Goal: Task Accomplishment & Management: Manage account settings

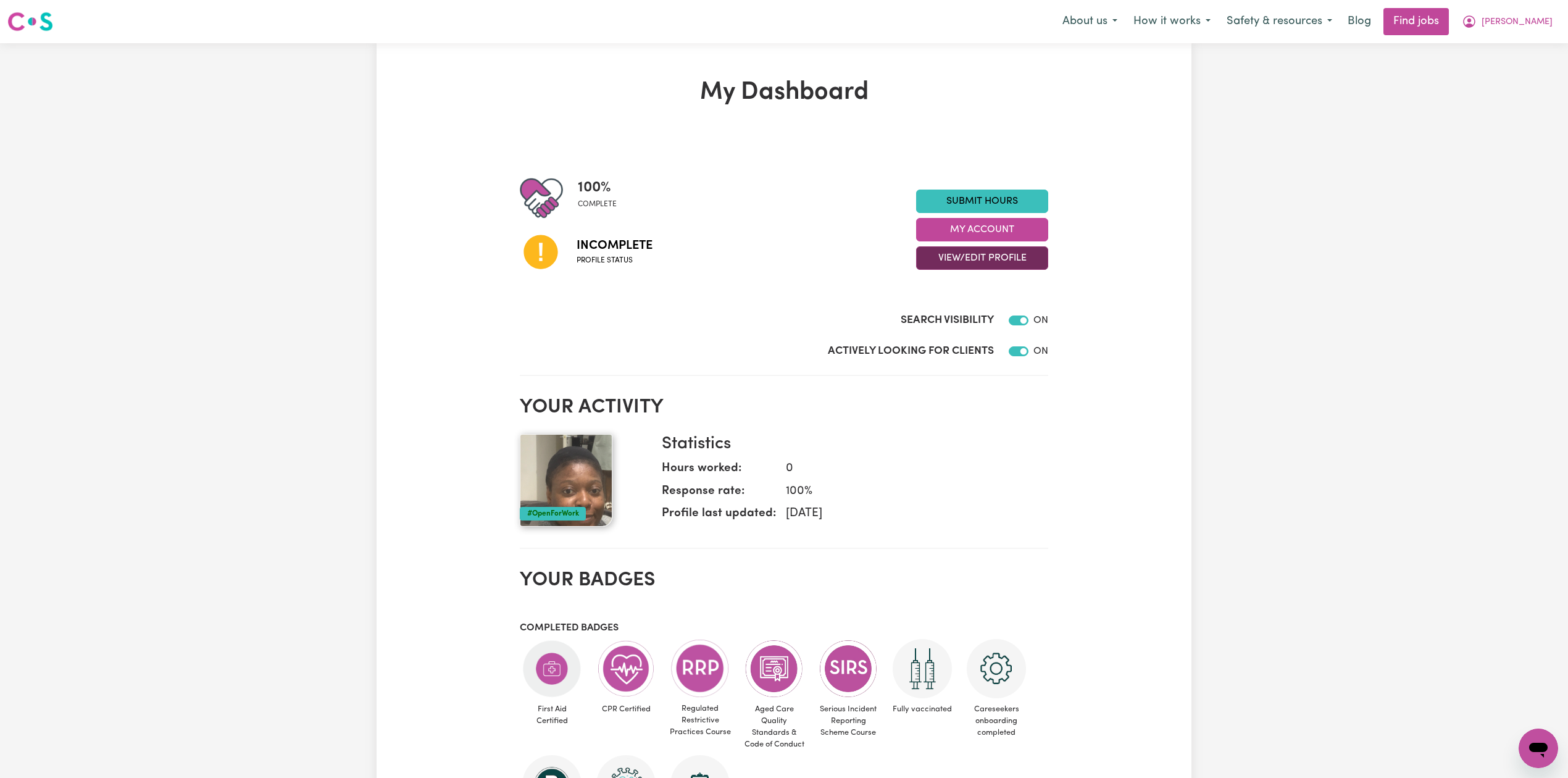
click at [974, 263] on button "View/Edit Profile" at bounding box center [982, 258] width 132 height 24
click at [929, 302] on link "Edit Profile" at bounding box center [974, 314] width 115 height 25
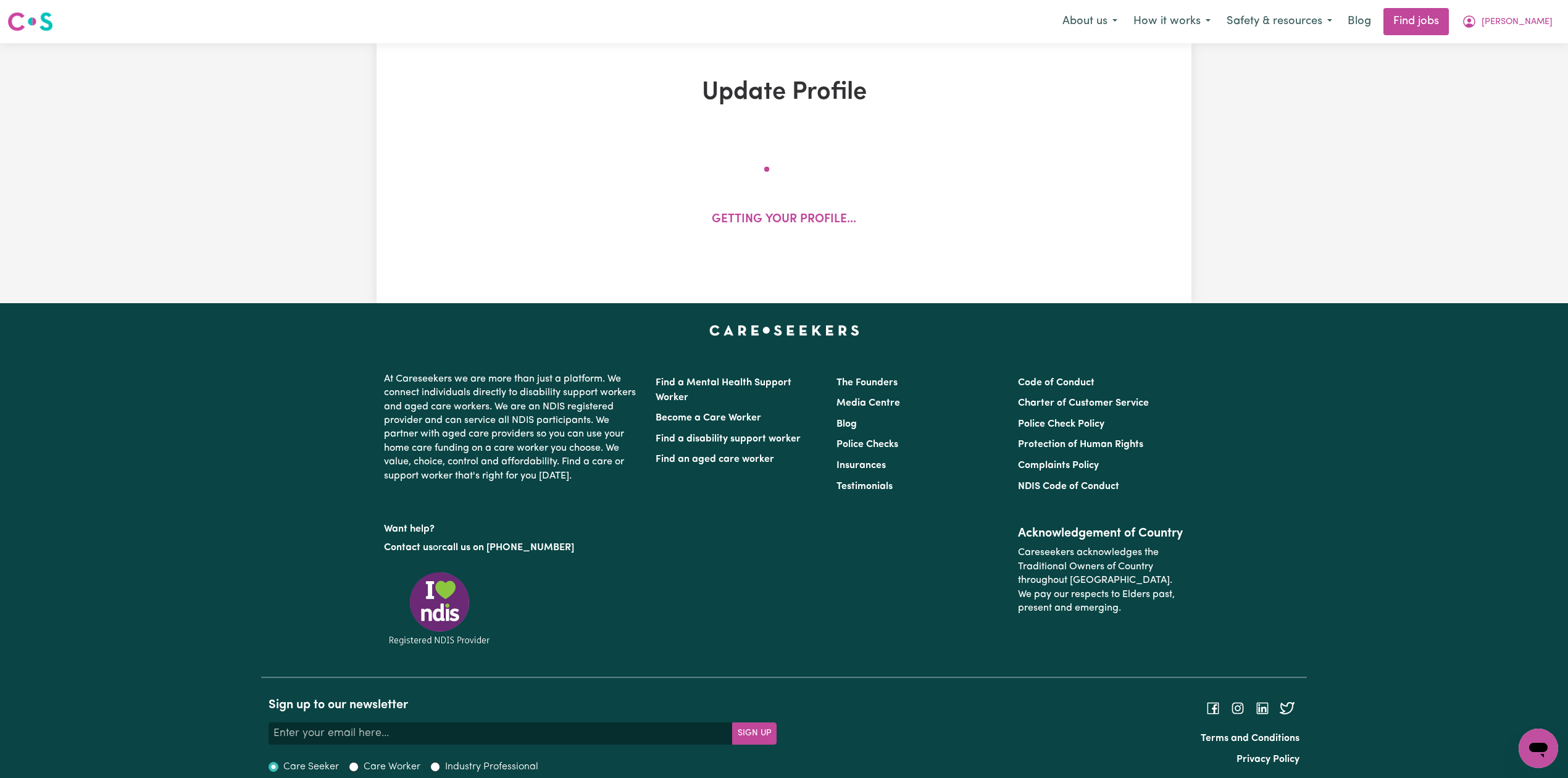
select select "[DEMOGRAPHIC_DATA]"
select select "Student Visa"
select select "Studying a healthcare related degree or qualification"
select select "37"
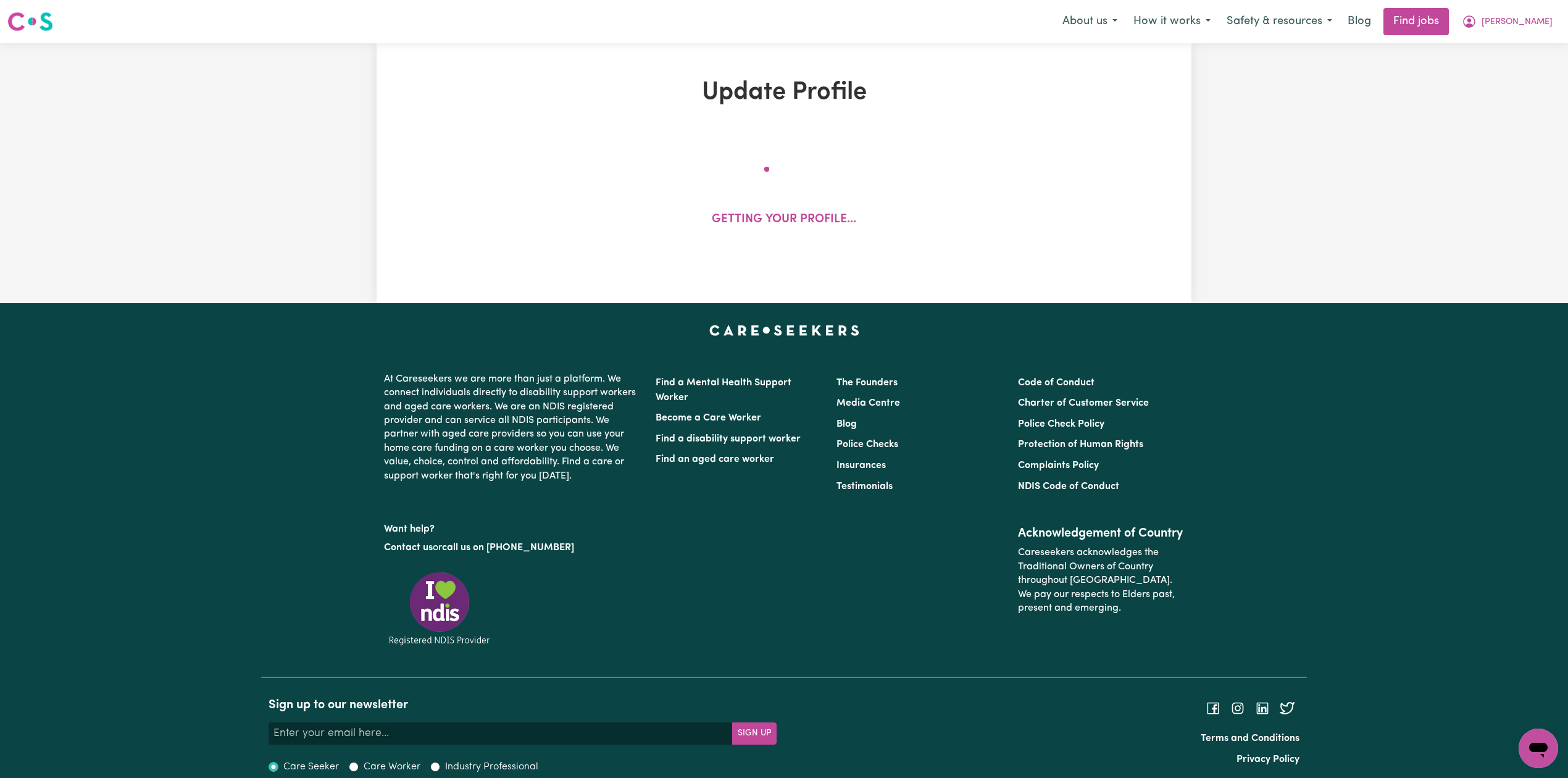
select select "37"
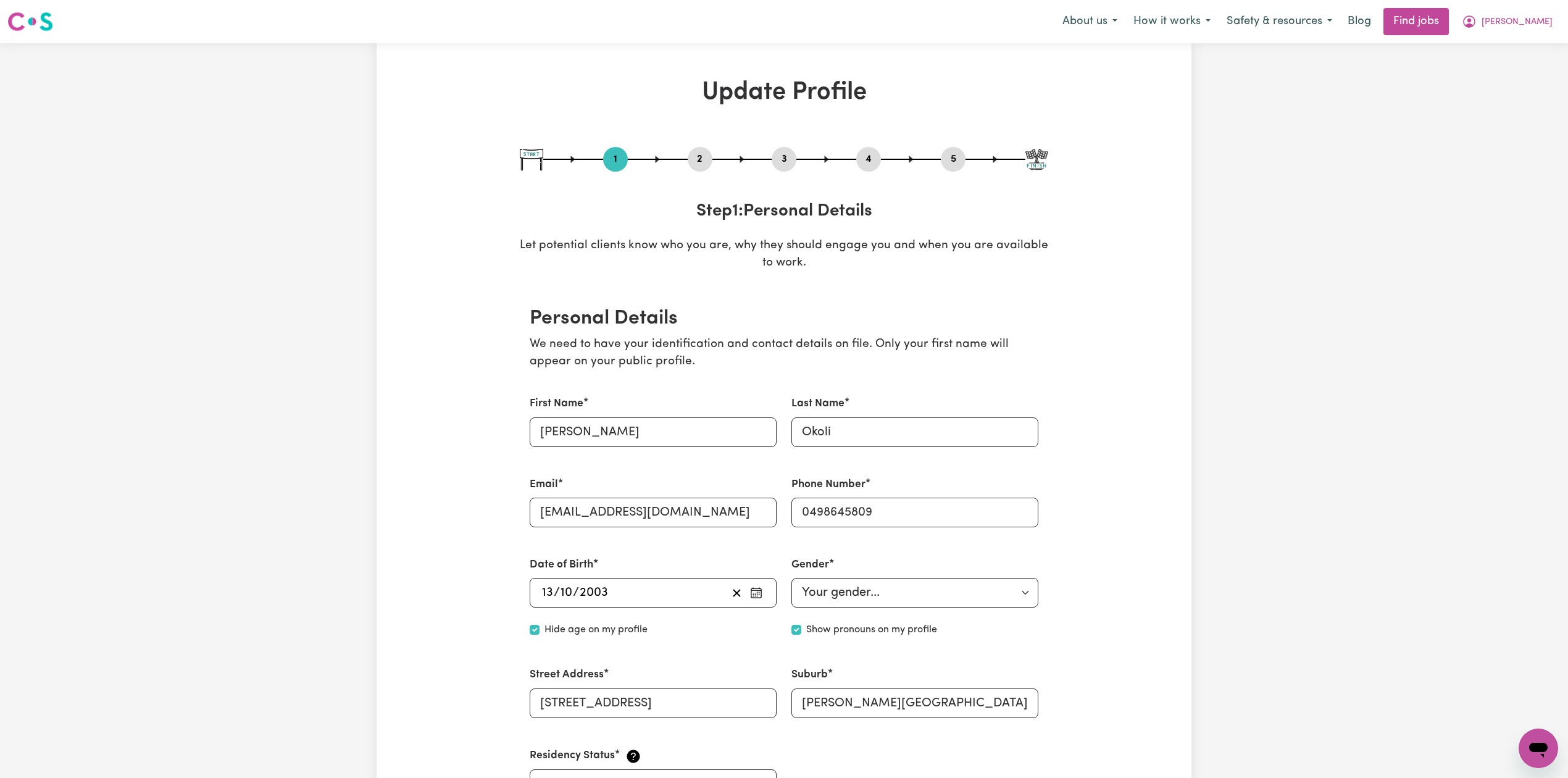
click at [871, 156] on button "4" at bounding box center [868, 160] width 25 height 16
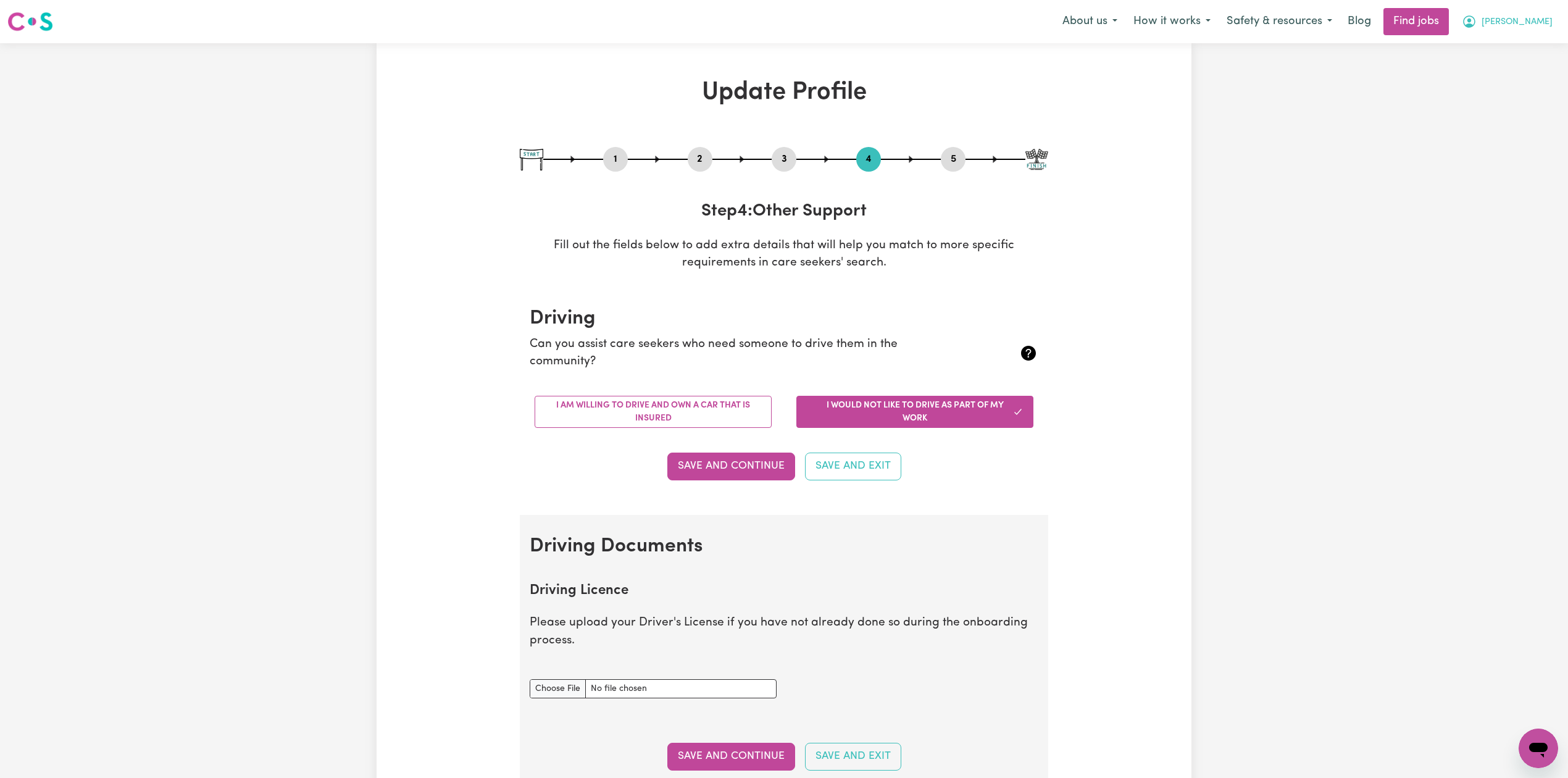
click at [1544, 26] on span "[PERSON_NAME]" at bounding box center [1516, 22] width 71 height 13
click at [1509, 92] on link "Logout" at bounding box center [1511, 94] width 98 height 24
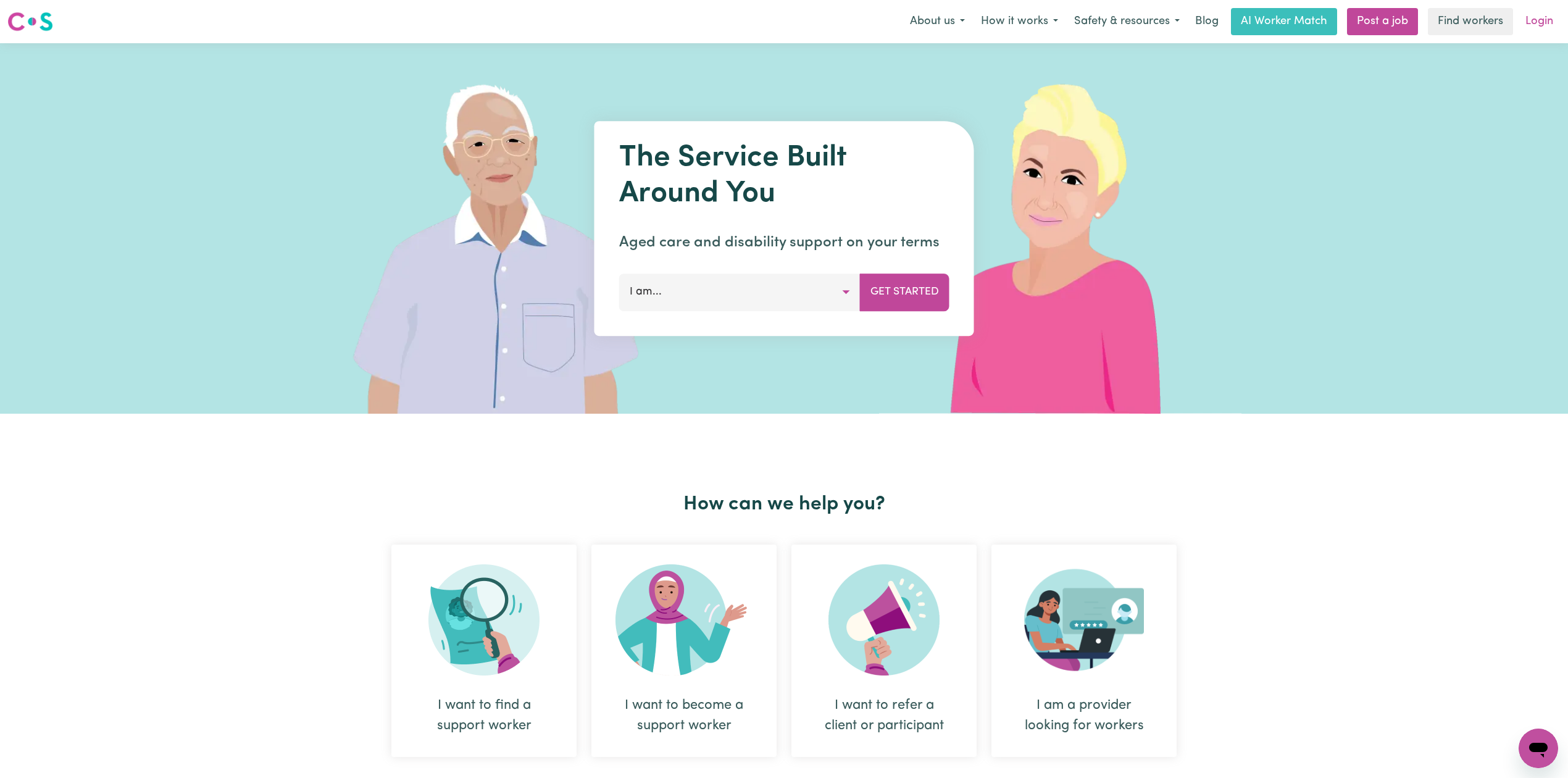
click at [1542, 11] on link "Login" at bounding box center [1538, 22] width 42 height 27
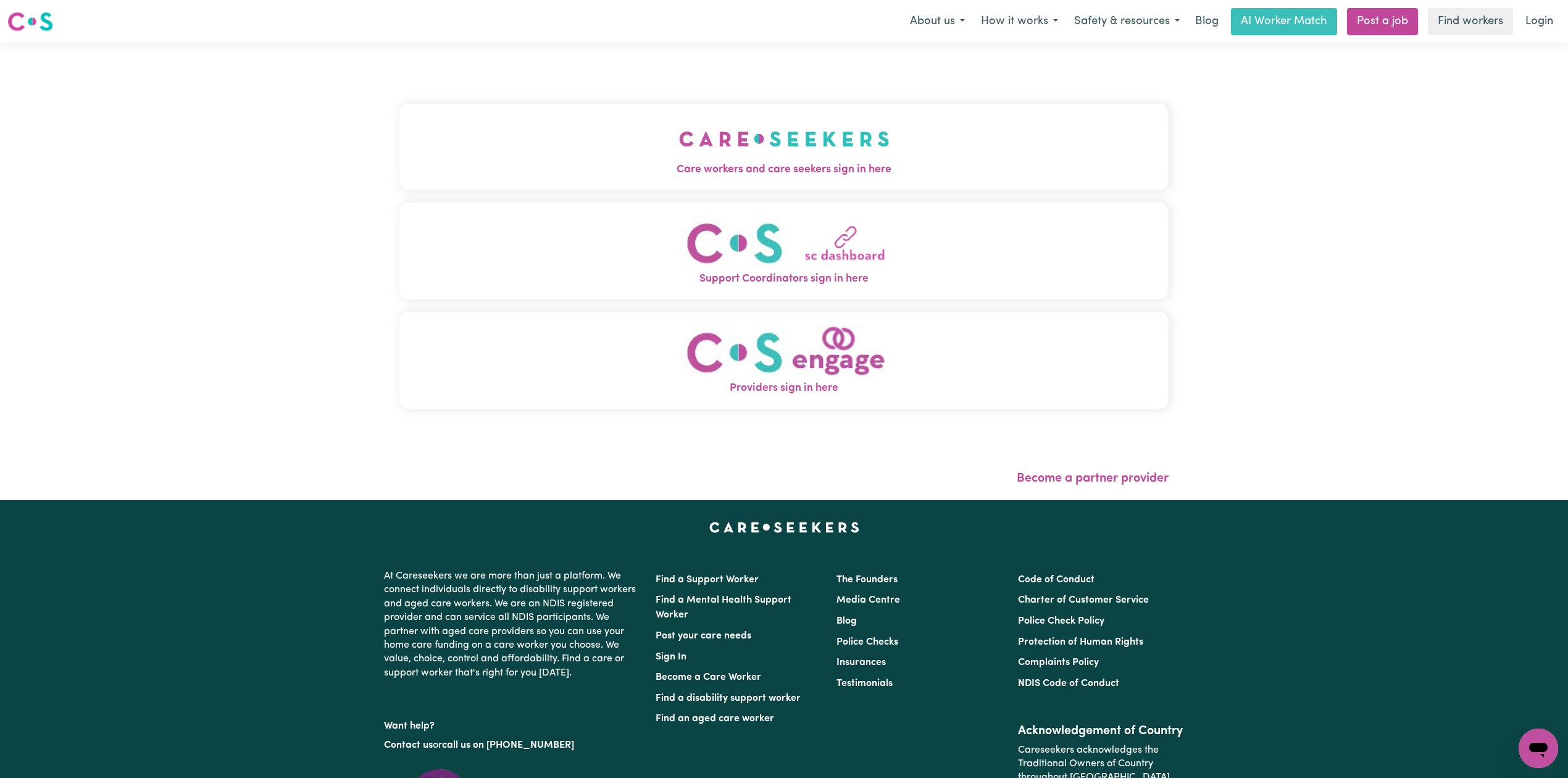
click at [679, 142] on img "Care workers and care seekers sign in here" at bounding box center [784, 139] width 211 height 46
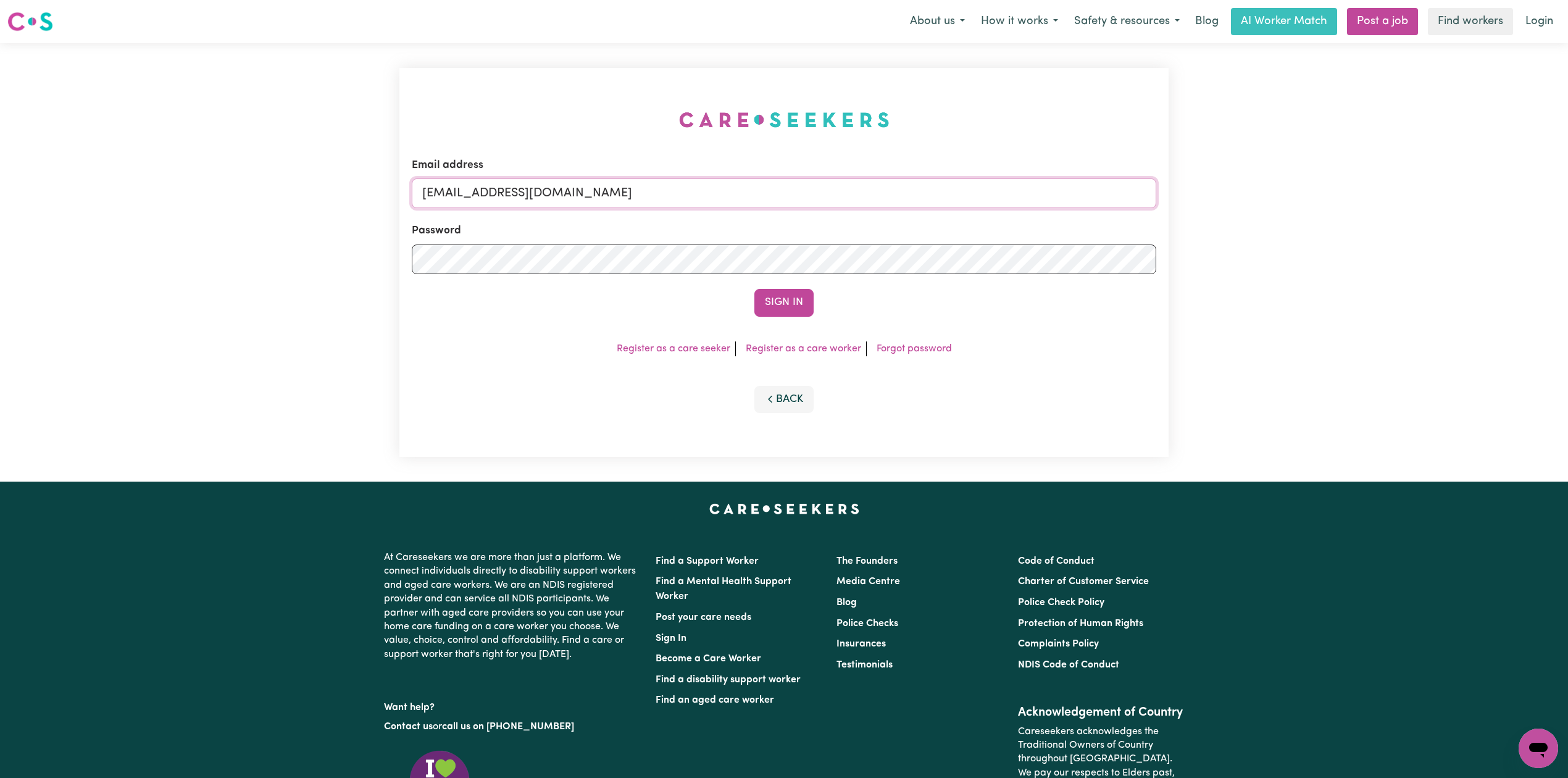
click at [612, 201] on input "[EMAIL_ADDRESS][DOMAIN_NAME]" at bounding box center [784, 193] width 745 height 30
drag, startPoint x: 484, startPoint y: 189, endPoint x: 872, endPoint y: 220, distance: 389.2
click at [871, 220] on form "Email address Superuser~[EMAIL_ADDRESS][DOMAIN_NAME] Password Sign In" at bounding box center [784, 237] width 745 height 160
type input "Superuser~[PERSON_NAME][EMAIL_ADDRESS][DOMAIN_NAME]"
click at [775, 298] on button "Sign In" at bounding box center [784, 302] width 59 height 27
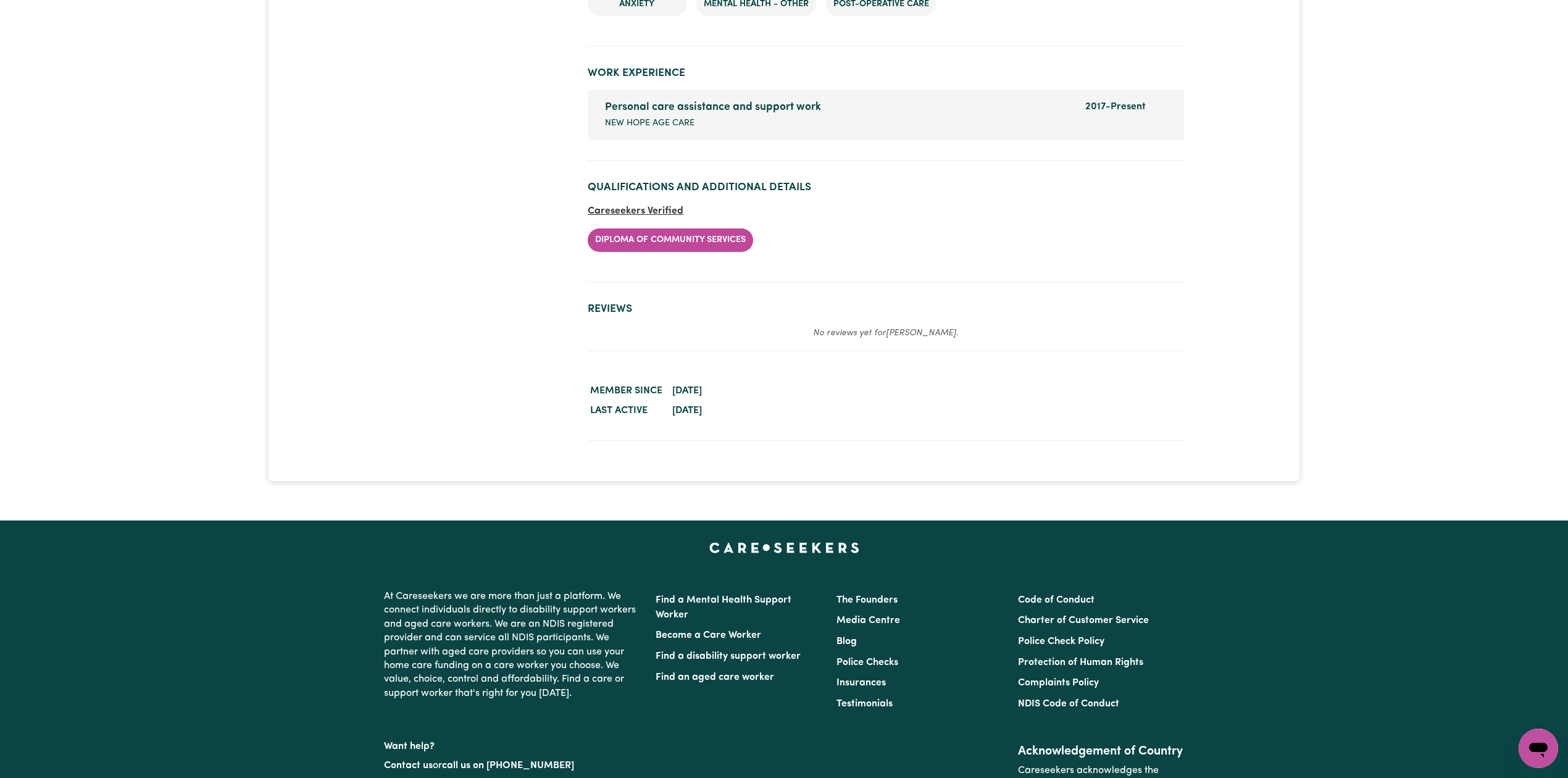
scroll to position [1724, 0]
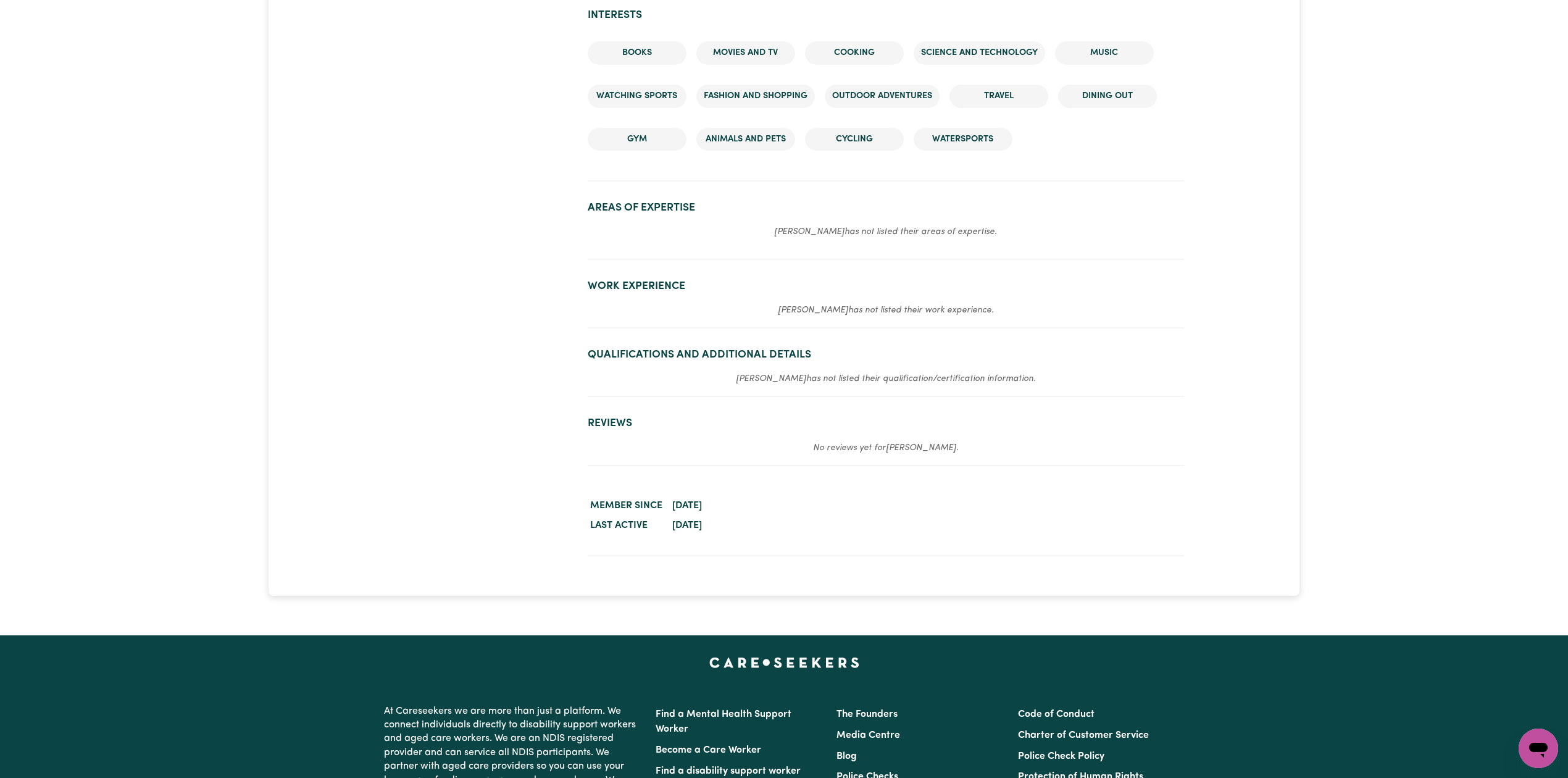
scroll to position [741, 0]
